Goal: Task Accomplishment & Management: Use online tool/utility

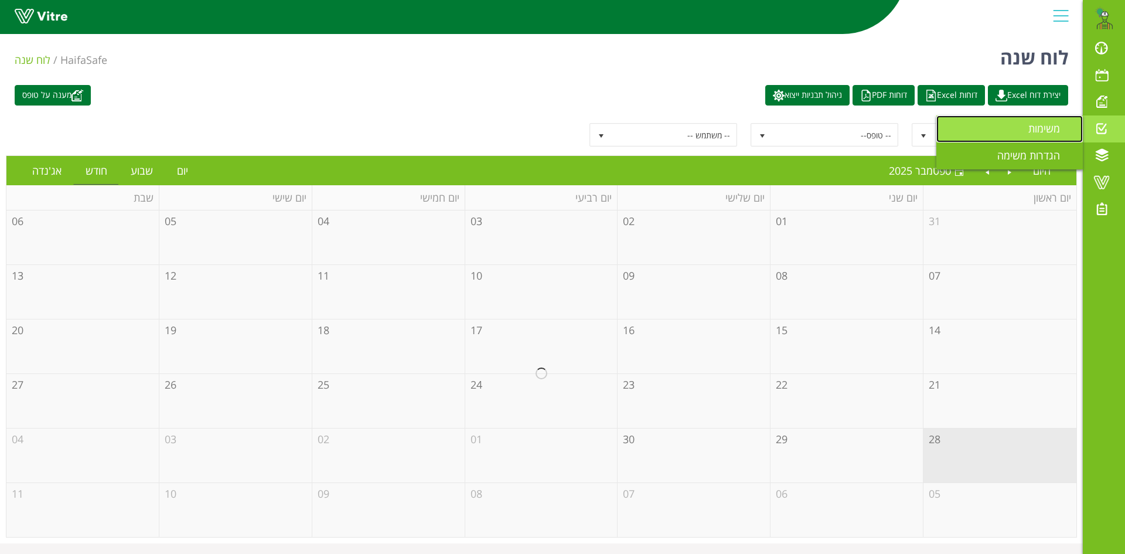
click at [1036, 129] on span "משימות" at bounding box center [1051, 128] width 46 height 14
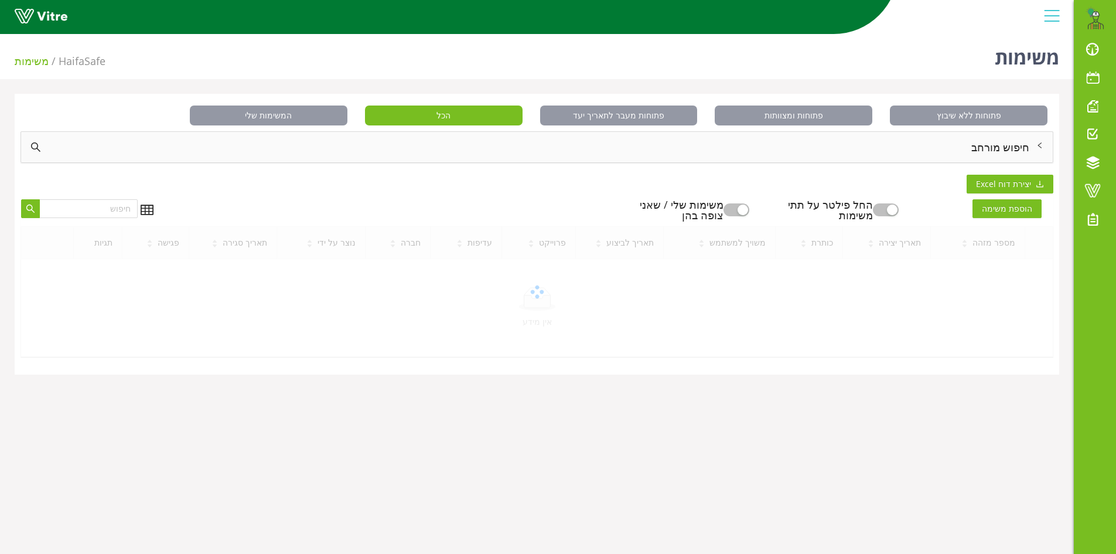
click at [1014, 152] on div "חיפוש מורחב" at bounding box center [537, 147] width 1032 height 30
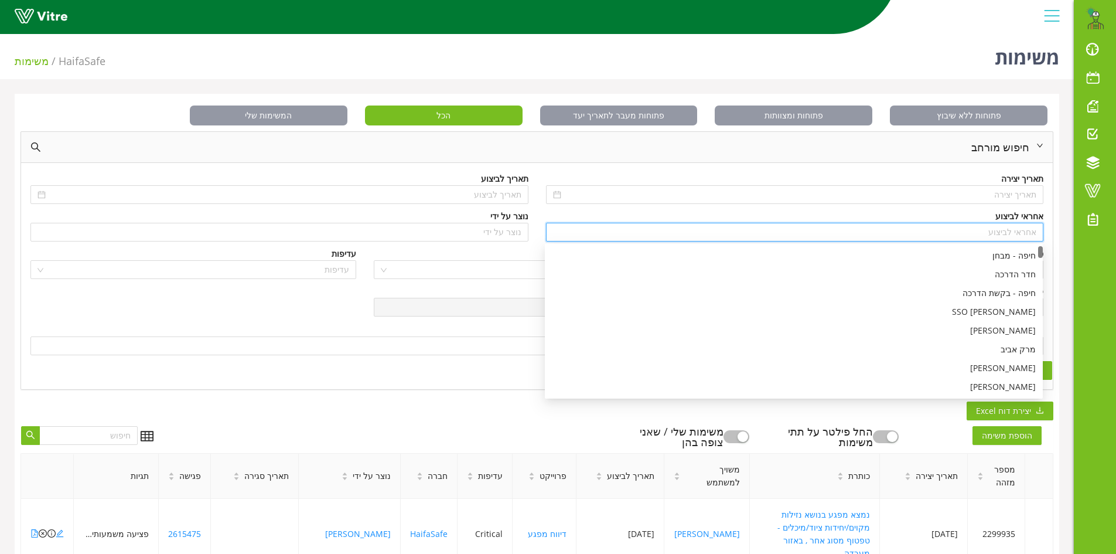
click at [1015, 228] on input "search" at bounding box center [795, 232] width 484 height 18
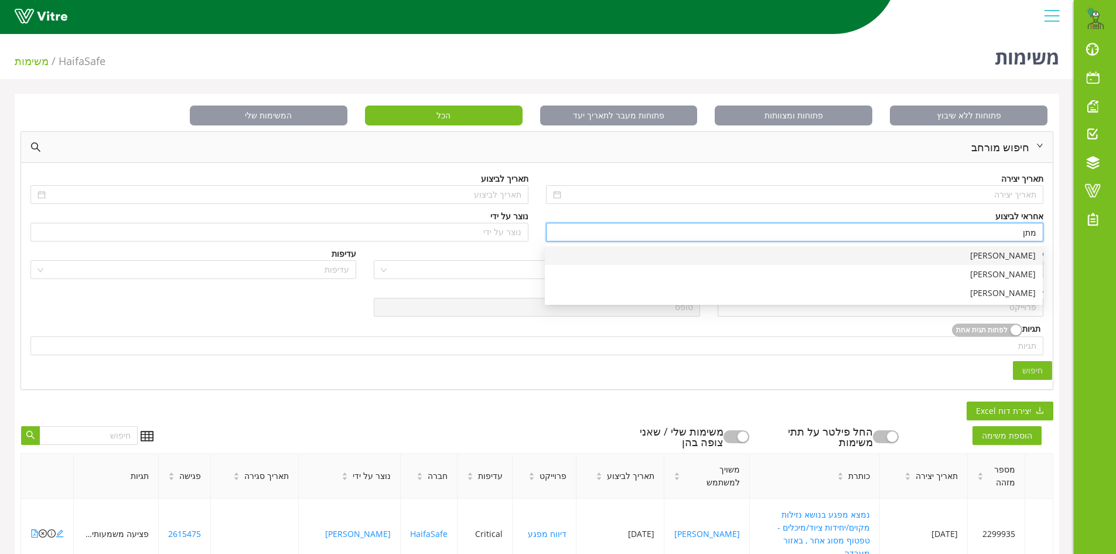
click at [1023, 257] on div "[PERSON_NAME]" at bounding box center [794, 255] width 484 height 13
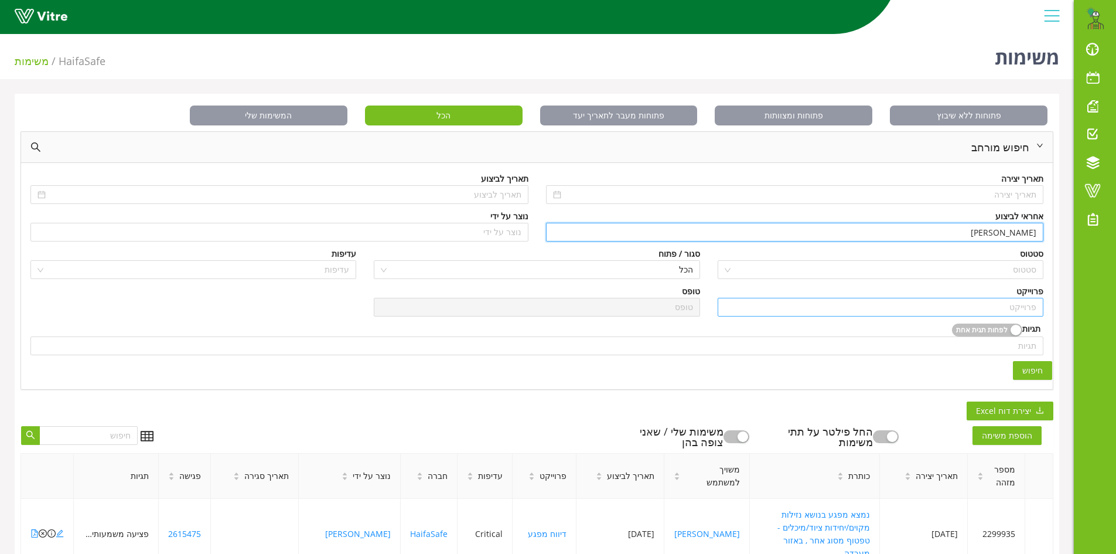
type input "[PERSON_NAME]"
click at [1008, 301] on input "search" at bounding box center [881, 307] width 312 height 18
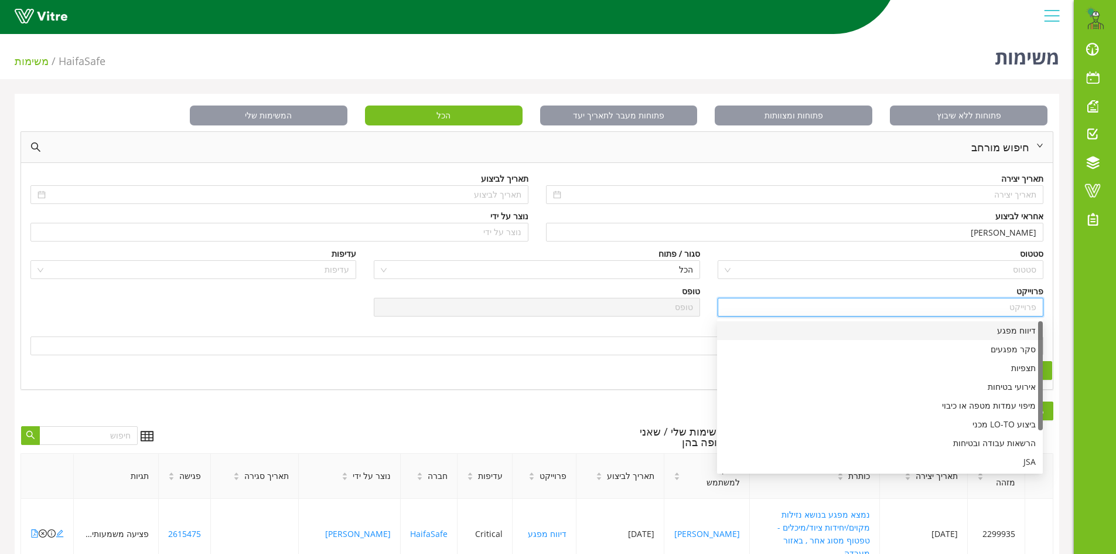
click at [1011, 330] on div "דיווח מפגע" at bounding box center [880, 330] width 312 height 13
type input "דיווח מפגע"
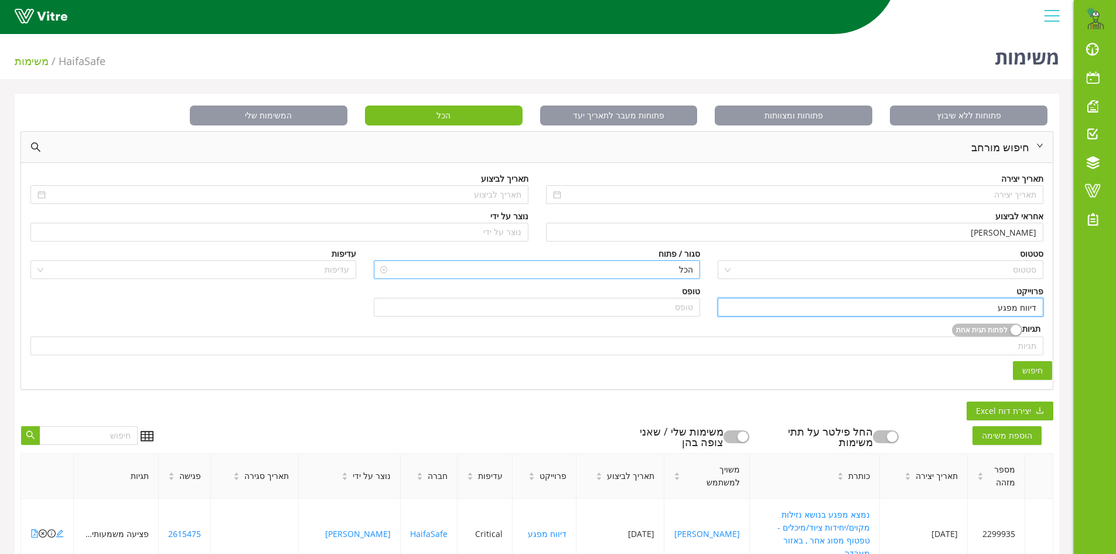
click at [667, 265] on span "הכל" at bounding box center [537, 270] width 312 height 18
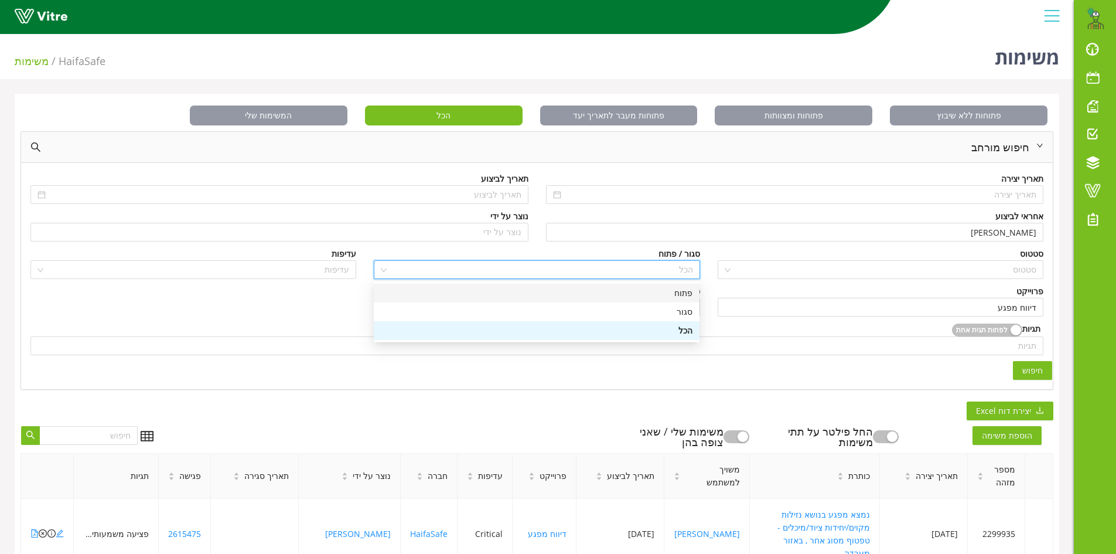
click at [682, 291] on div "פתוח" at bounding box center [537, 292] width 312 height 13
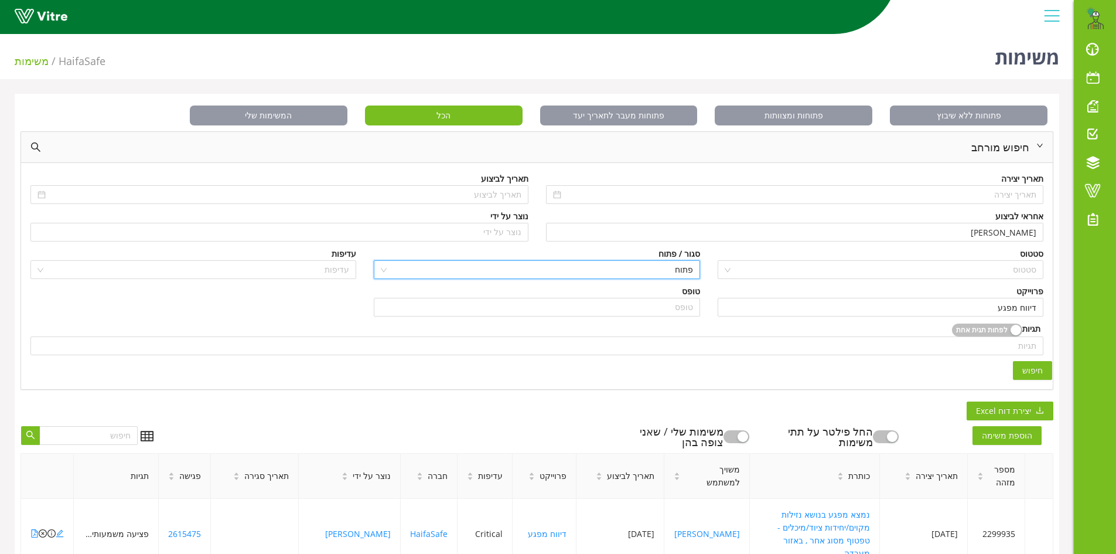
click at [1032, 369] on span "חיפוש" at bounding box center [1032, 370] width 21 height 13
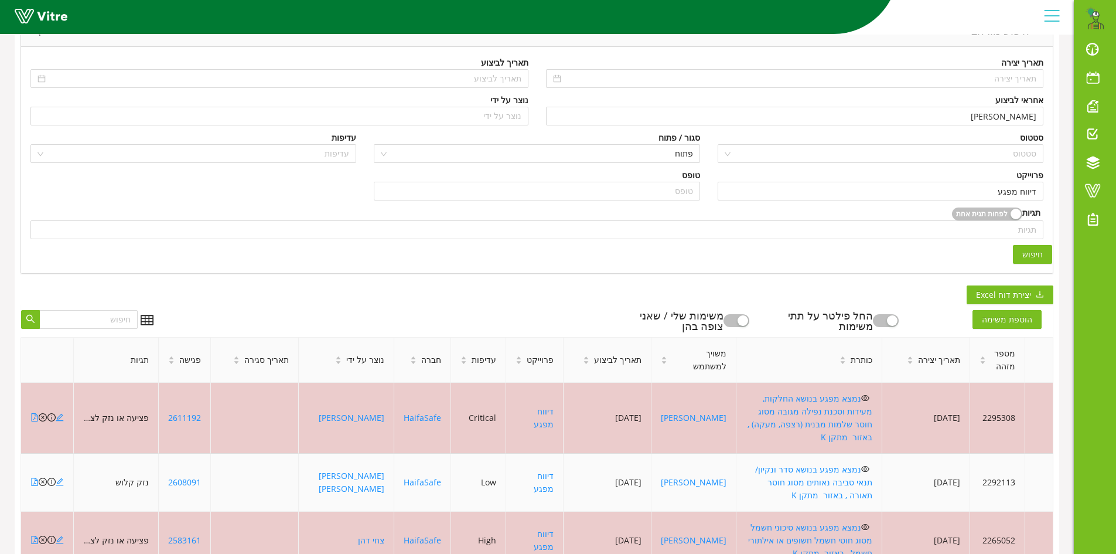
scroll to position [117, 0]
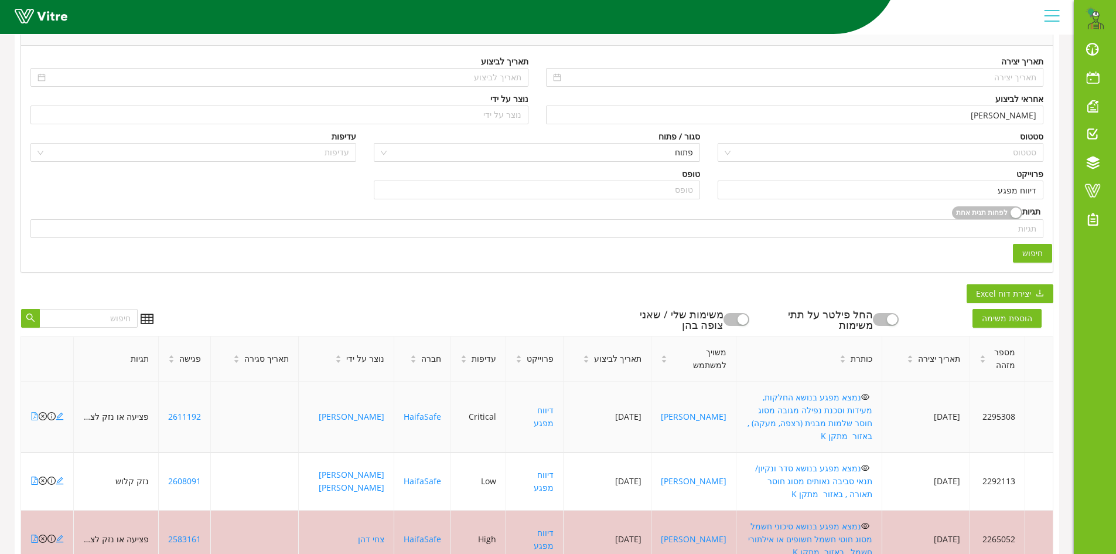
click at [34, 412] on icon "file-pdf" at bounding box center [34, 416] width 8 height 8
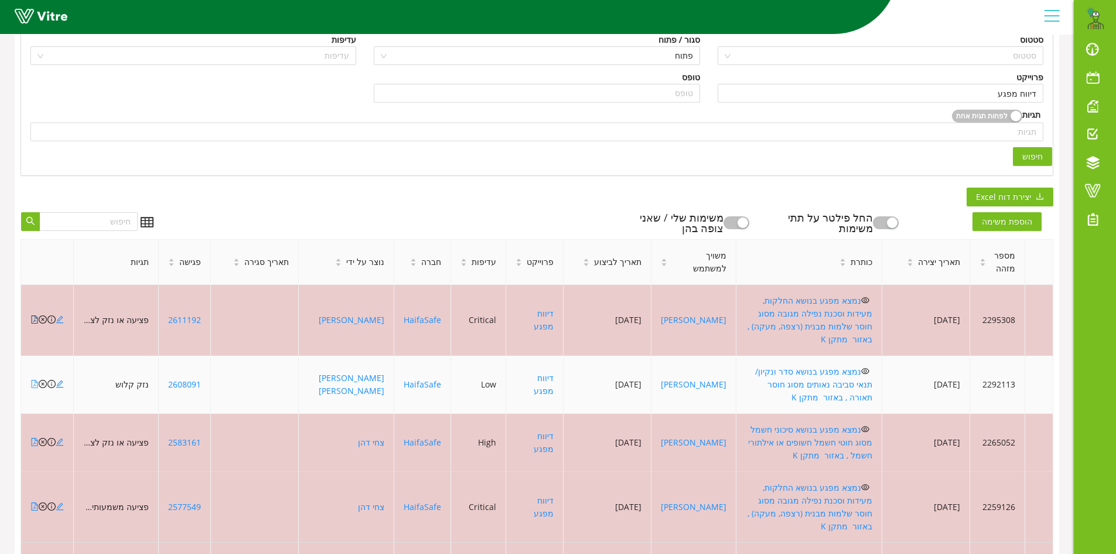
scroll to position [234, 0]
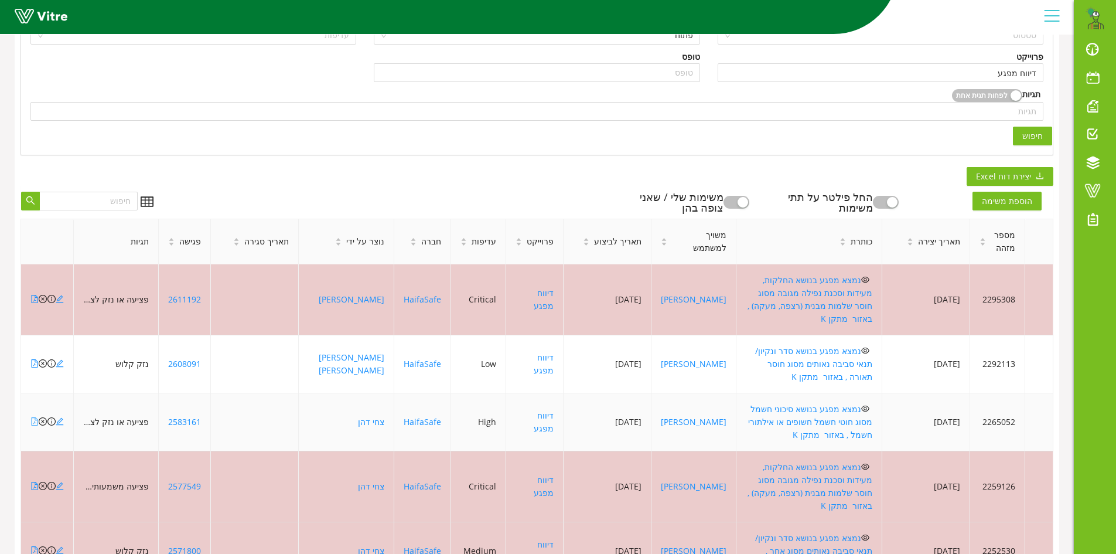
click at [32, 417] on icon "file-pdf" at bounding box center [34, 421] width 8 height 8
